Goal: Information Seeking & Learning: Check status

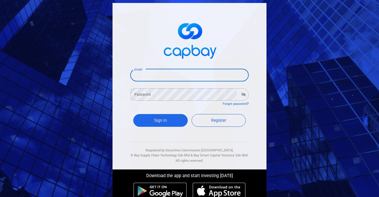
click at [147, 71] on input "Email" at bounding box center [189, 75] width 119 height 12
type input "[EMAIL_ADDRESS][DOMAIN_NAME]"
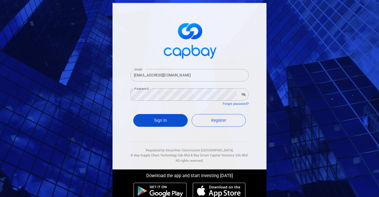
click at [149, 120] on button "Sign In" at bounding box center [160, 120] width 55 height 13
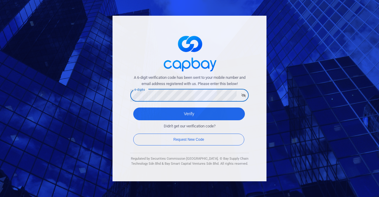
click at [133, 108] on button "Verify" at bounding box center [189, 114] width 112 height 13
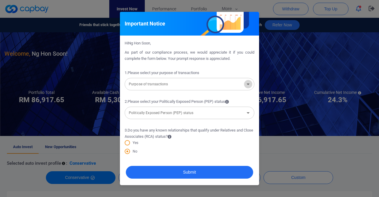
click at [247, 84] on icon "Open" at bounding box center [248, 84] width 7 height 7
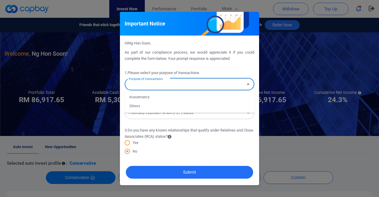
click at [143, 96] on li "Investments" at bounding box center [190, 97] width 130 height 9
type input "Investments"
click at [248, 111] on icon "Open" at bounding box center [248, 112] width 7 height 7
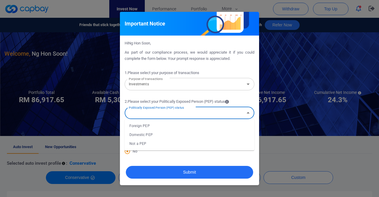
click at [140, 143] on li "Not a PEP" at bounding box center [190, 143] width 130 height 9
type input "Not a PEP"
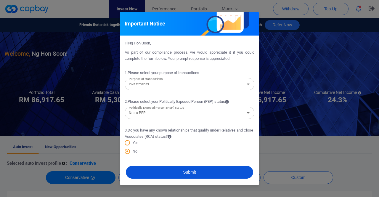
click at [182, 170] on button "Submit" at bounding box center [189, 172] width 127 height 13
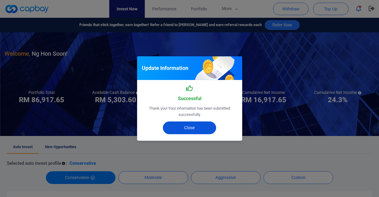
click at [181, 129] on button "Close" at bounding box center [189, 128] width 53 height 13
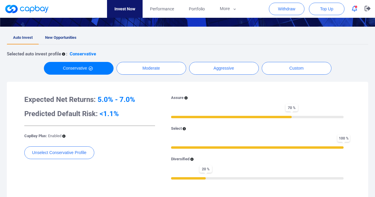
scroll to position [108, 0]
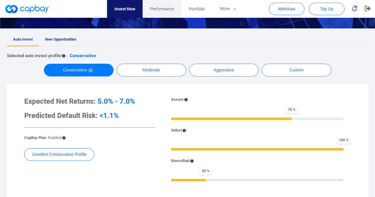
click at [153, 8] on span "Performance" at bounding box center [162, 9] width 24 height 7
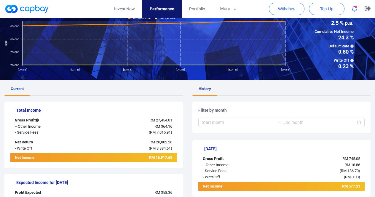
scroll to position [98, 0]
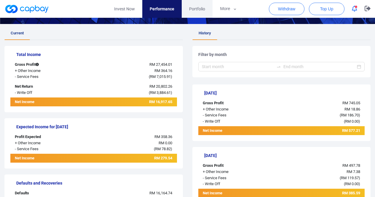
click at [192, 6] on span "Portfolio" at bounding box center [197, 9] width 16 height 7
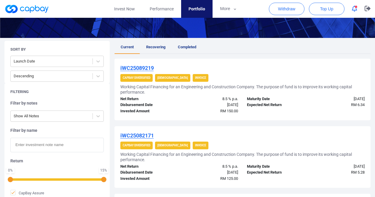
scroll to position [89, 0]
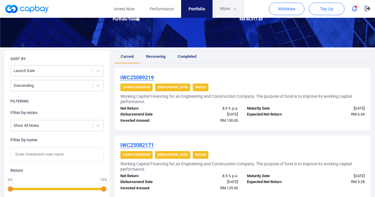
click at [235, 8] on icon "button" at bounding box center [235, 9] width 4 height 5
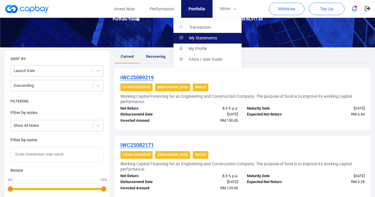
click at [207, 38] on p "My Statements" at bounding box center [203, 38] width 28 height 5
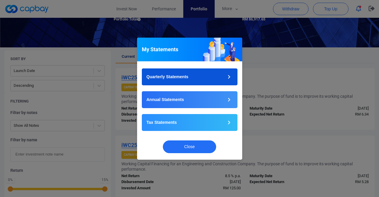
click at [229, 75] on icon "button" at bounding box center [229, 76] width 7 height 7
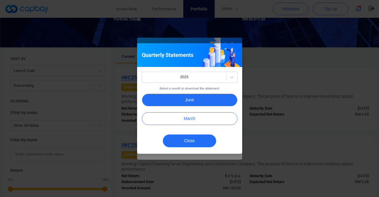
click at [200, 101] on button "June" at bounding box center [190, 100] width 96 height 13
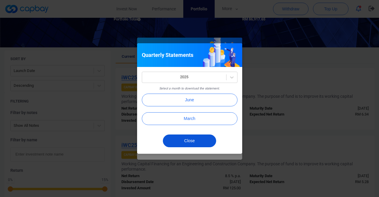
click at [194, 142] on button "Close" at bounding box center [189, 141] width 53 height 13
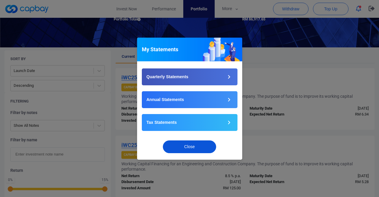
click at [187, 146] on button "Close" at bounding box center [189, 147] width 53 height 13
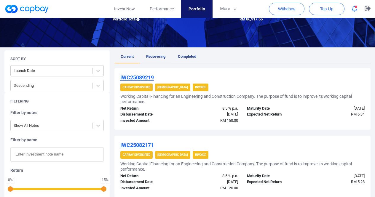
click at [151, 54] on link "Recovering" at bounding box center [156, 56] width 32 height 13
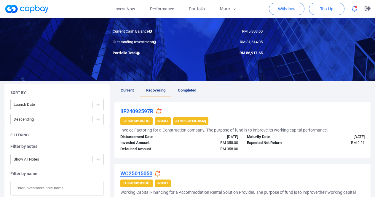
scroll to position [54, 0]
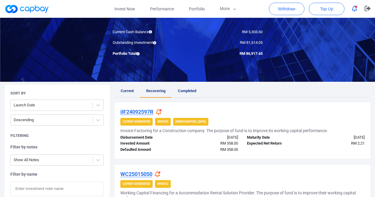
click at [191, 90] on span "Completed" at bounding box center [187, 91] width 18 height 4
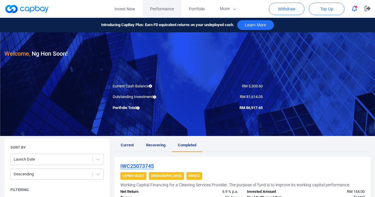
click at [165, 8] on span "Performance" at bounding box center [162, 9] width 24 height 7
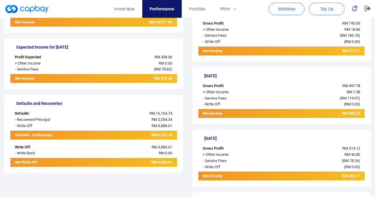
scroll to position [175, 0]
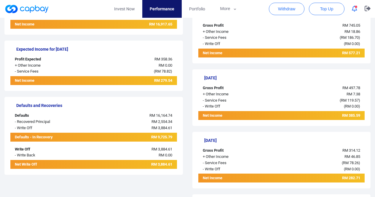
click at [25, 138] on div "Defaults - In Recovery" at bounding box center [44, 137] width 69 height 9
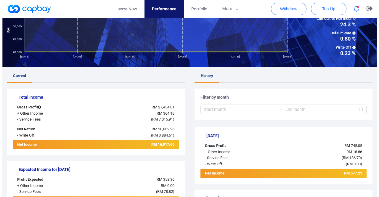
scroll to position [53, 0]
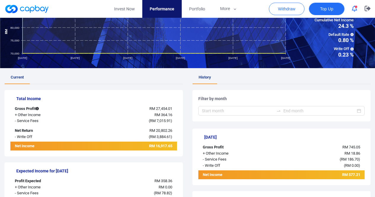
click at [325, 8] on span "Top Up" at bounding box center [326, 9] width 13 height 6
